Goal: Information Seeking & Learning: Learn about a topic

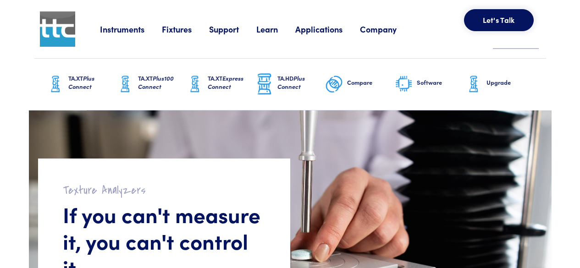
scroll to position [11, 0]
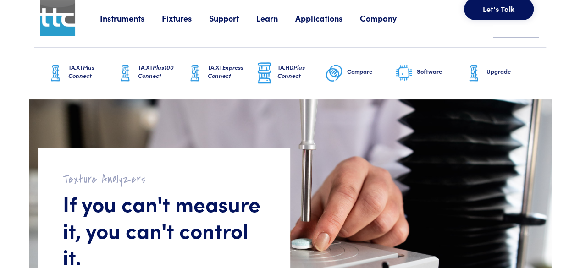
click at [137, 17] on link "Instruments" at bounding box center [131, 17] width 62 height 11
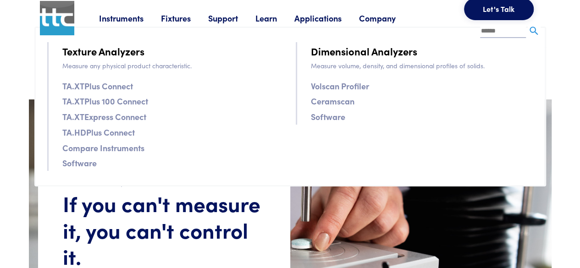
scroll to position [11, 0]
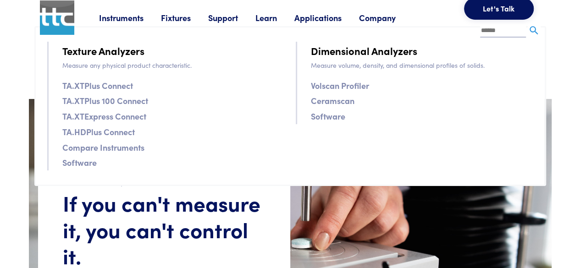
click at [322, 23] on li "Applications Application Studies How to use our products to achieve specific re…" at bounding box center [327, 18] width 65 height 14
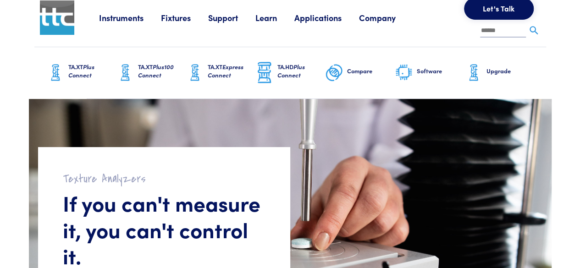
click at [318, 22] on link "Applications" at bounding box center [327, 17] width 65 height 11
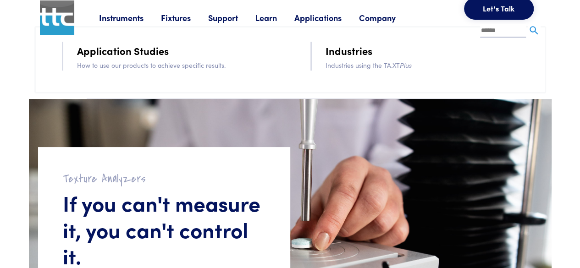
click at [349, 52] on link "Industries" at bounding box center [349, 51] width 47 height 16
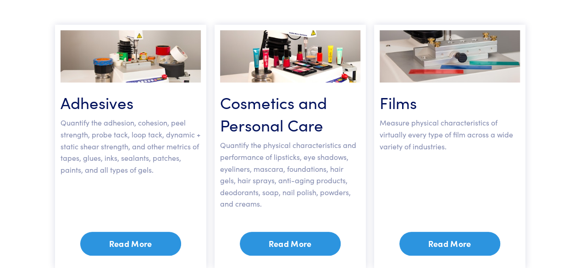
scroll to position [188, 0]
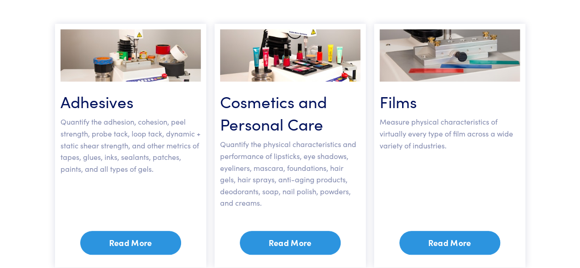
click at [288, 240] on link "Read More" at bounding box center [290, 243] width 101 height 24
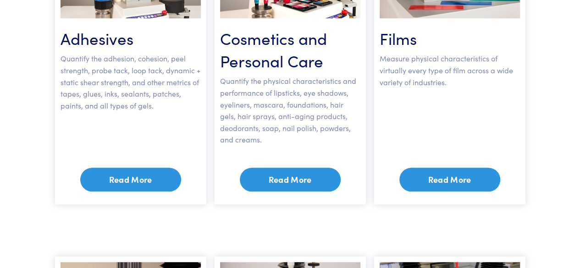
scroll to position [296, 0]
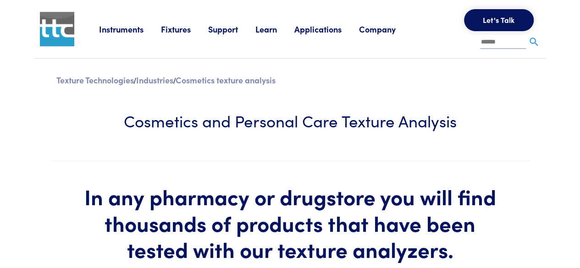
click at [274, 28] on link "Learn" at bounding box center [275, 28] width 39 height 11
